Goal: Find specific page/section: Find specific page/section

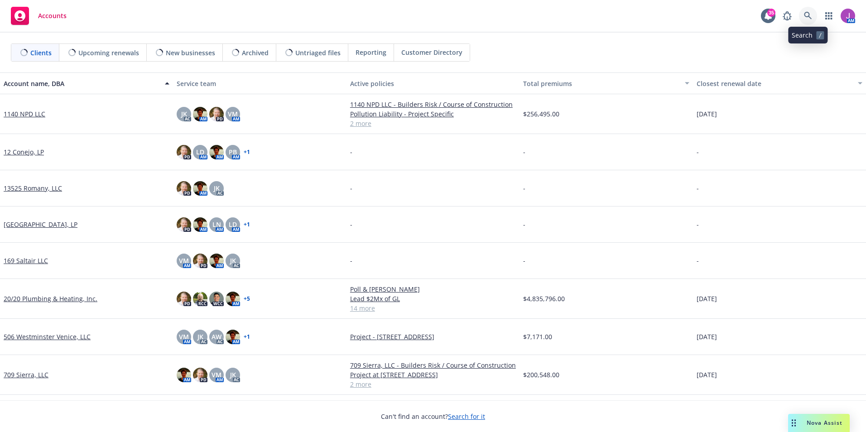
click at [806, 13] on icon at bounding box center [808, 16] width 8 height 8
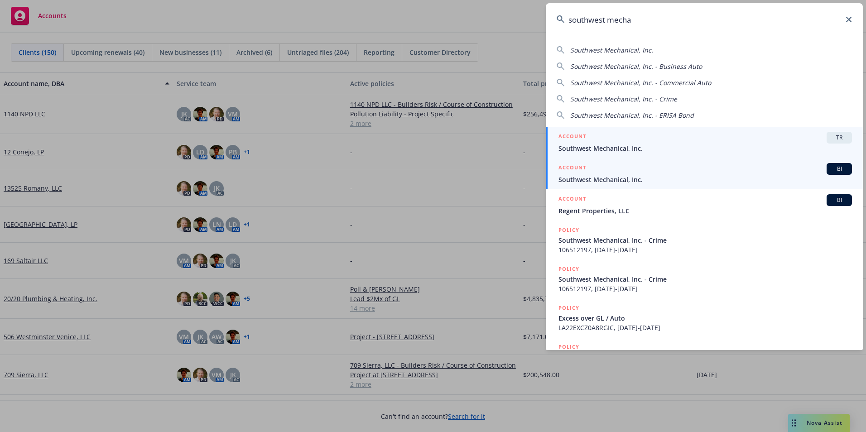
type input "southwest mecha"
click at [606, 146] on span "Southwest Mechanical, Inc." at bounding box center [706, 149] width 294 height 10
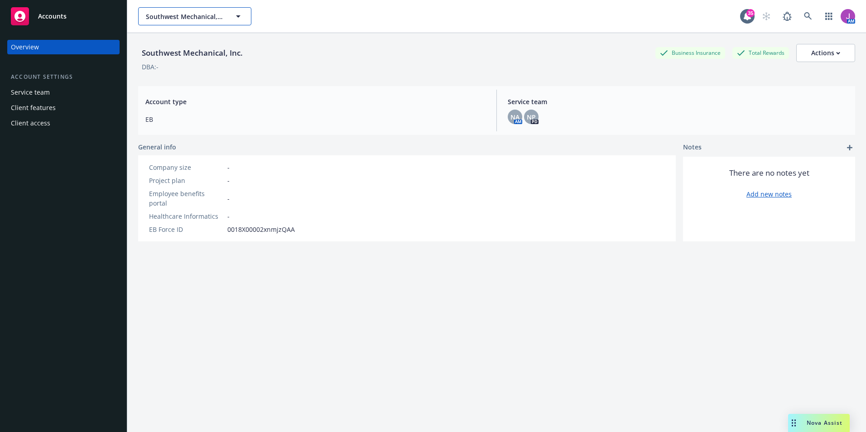
click at [193, 16] on span "Southwest Mechanical, Inc." at bounding box center [185, 17] width 78 height 10
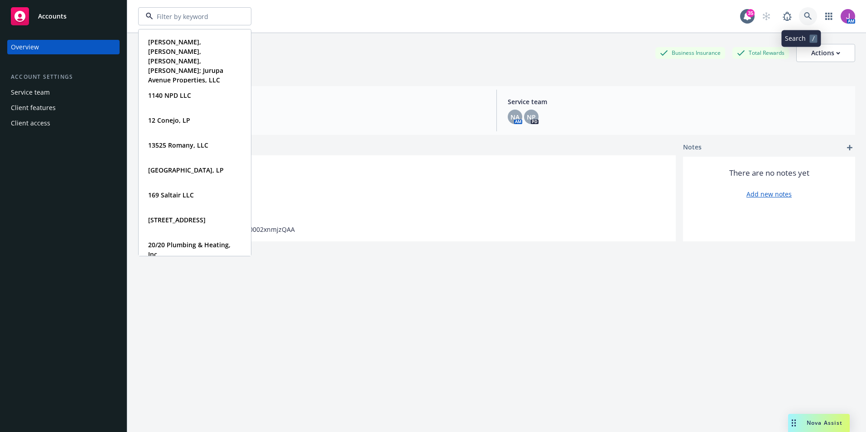
click at [799, 15] on link at bounding box center [808, 16] width 18 height 18
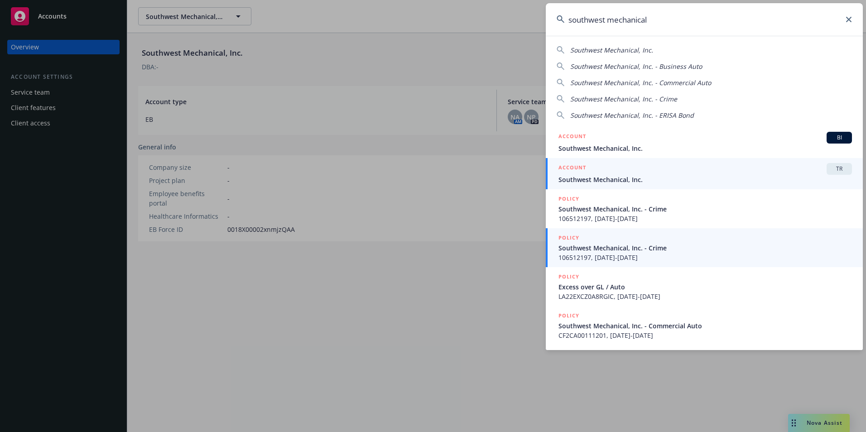
type input "southwest mechanical"
click at [625, 248] on span "Southwest Mechanical, Inc. - Crime" at bounding box center [706, 248] width 294 height 10
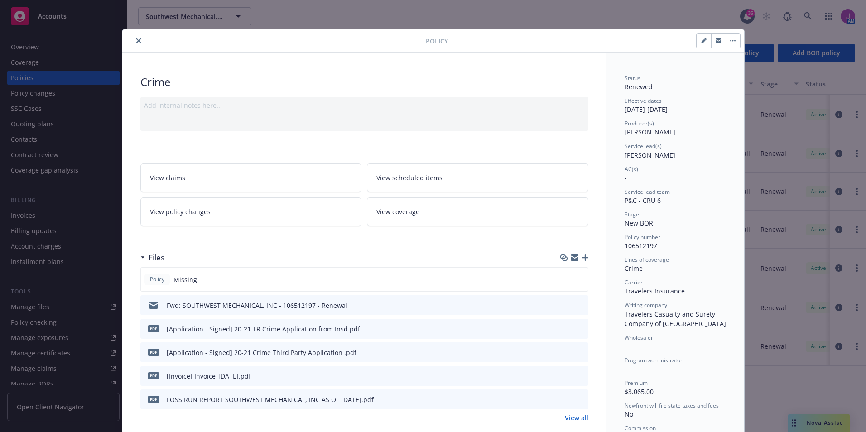
click at [136, 39] on icon "close" at bounding box center [138, 40] width 5 height 5
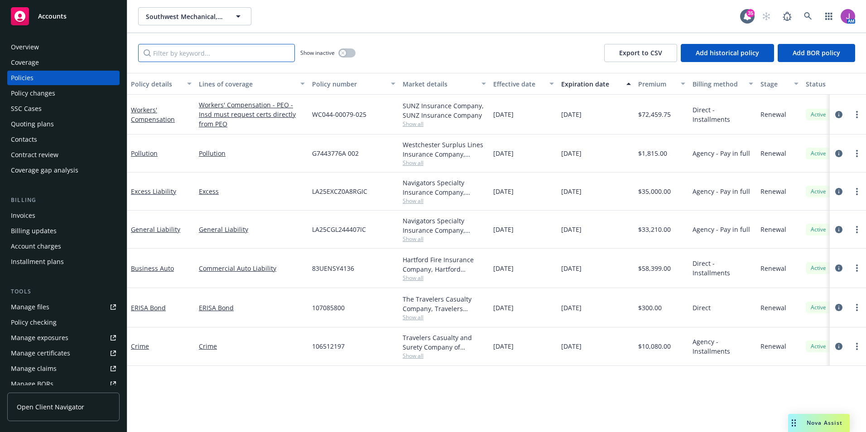
click at [192, 56] on input "Filter by keyword..." at bounding box center [216, 53] width 157 height 18
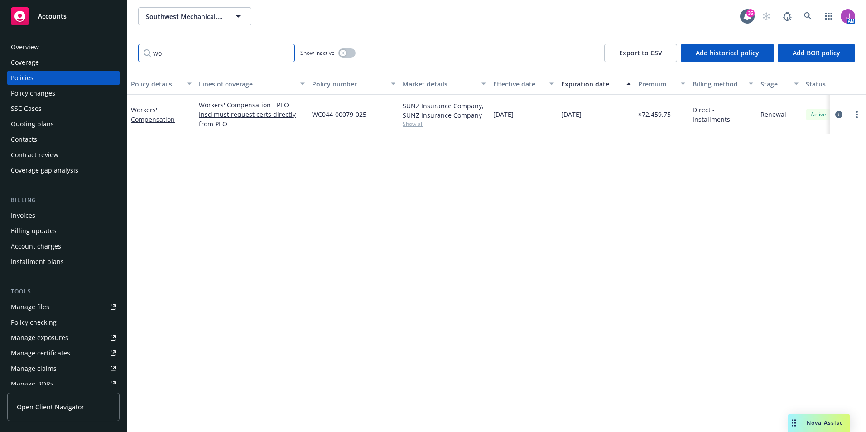
type input "wo"
click at [66, 121] on div "Quoting plans" at bounding box center [63, 124] width 105 height 14
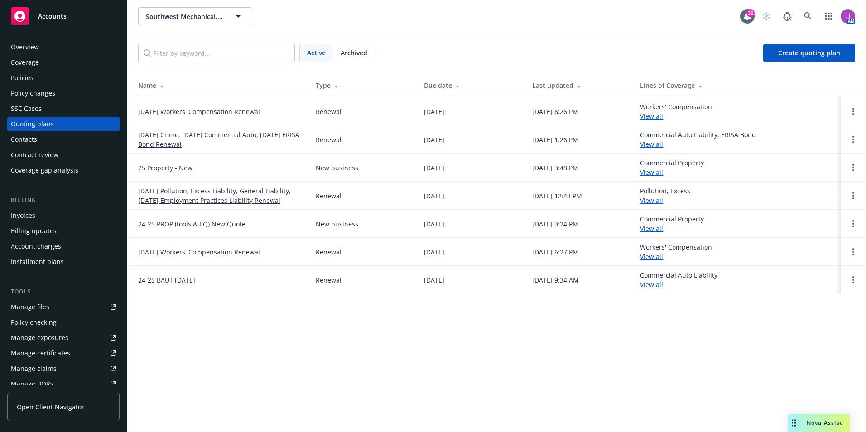
click at [361, 59] on div "Archived" at bounding box center [353, 52] width 41 height 17
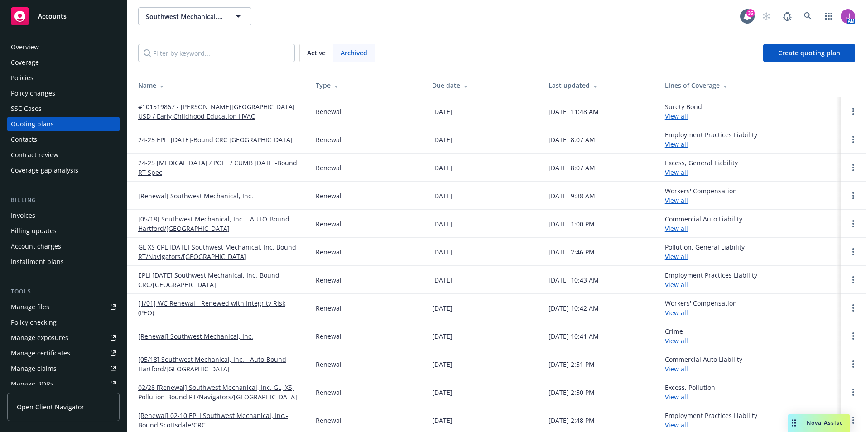
click at [320, 50] on span "Active" at bounding box center [316, 53] width 19 height 10
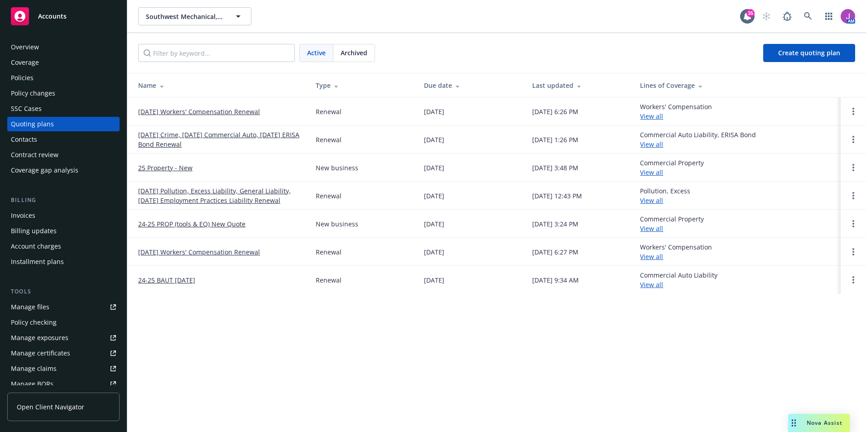
click at [358, 54] on span "Archived" at bounding box center [354, 53] width 27 height 10
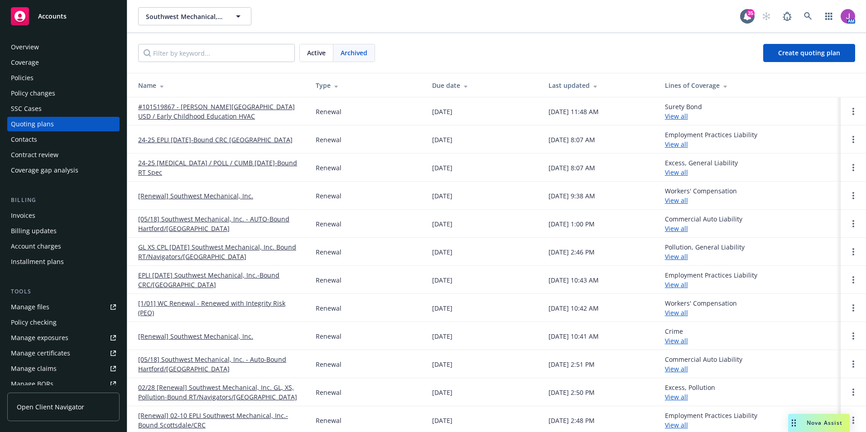
click at [30, 71] on div "Policies" at bounding box center [22, 78] width 23 height 14
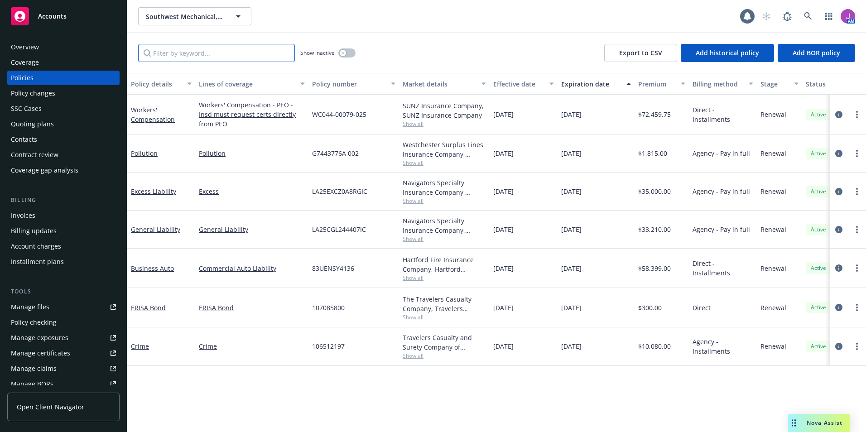
click at [193, 53] on input "Filter by keyword..." at bounding box center [216, 53] width 157 height 18
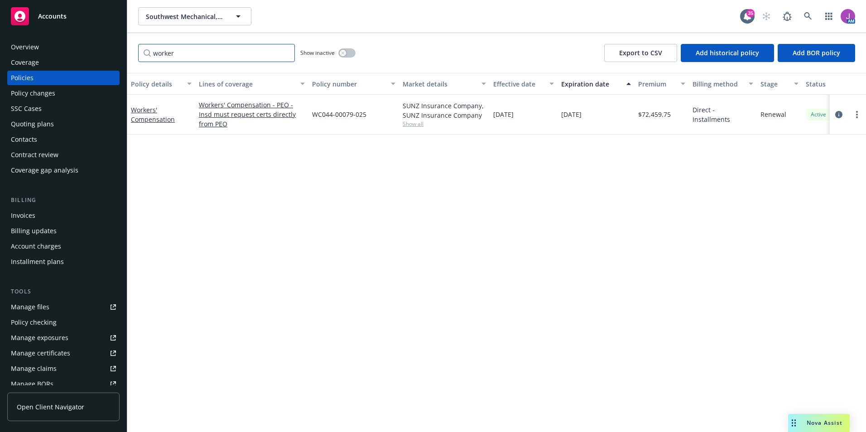
type input "worker"
click at [393, 127] on div "WC044-00079-025" at bounding box center [353, 115] width 91 height 40
click at [418, 125] on span "Show all" at bounding box center [444, 124] width 83 height 8
